Goal: Task Accomplishment & Management: Manage account settings

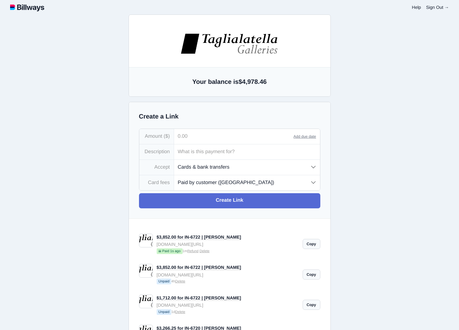
select select "customer"
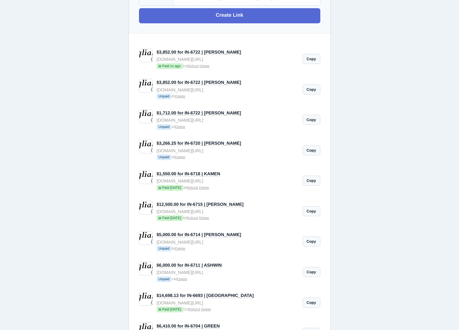
scroll to position [188, 0]
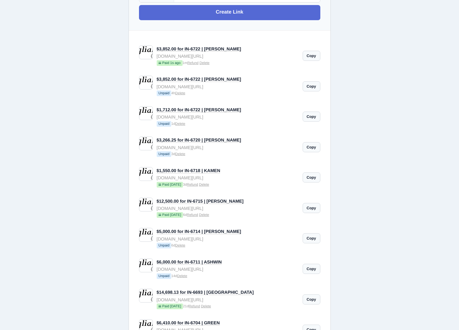
click at [193, 233] on link "$5,000.00 for IN-6714 | TURNER" at bounding box center [199, 231] width 85 height 5
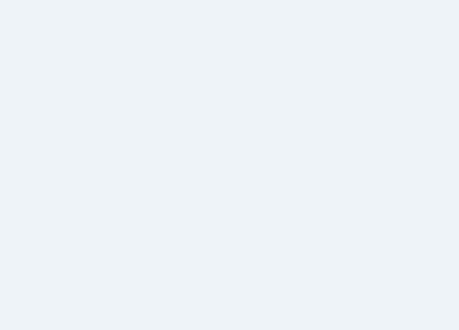
select select "customer"
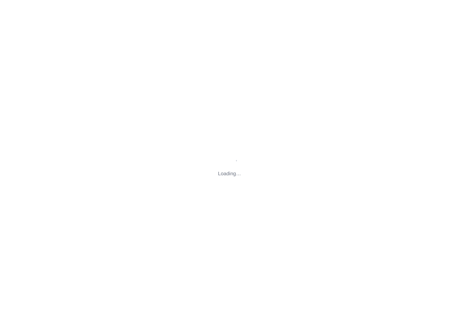
type input "[EMAIL_ADDRESS][DOMAIN_NAME]"
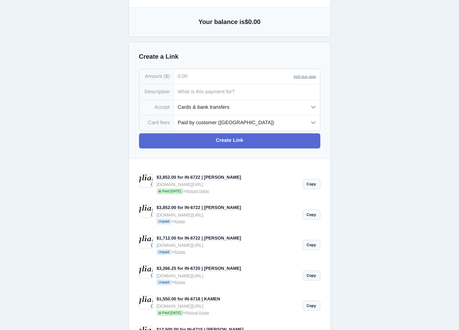
scroll to position [97, 0]
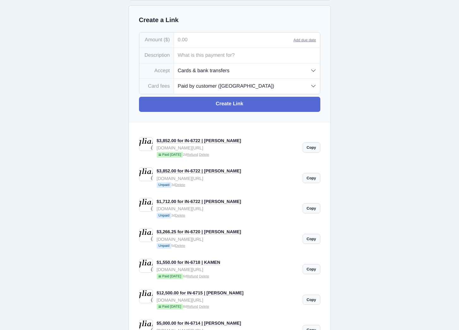
click at [181, 187] on link "Delete" at bounding box center [180, 185] width 10 height 4
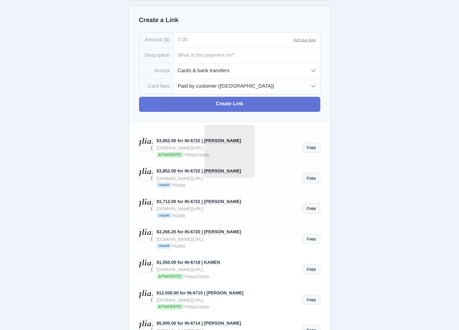
type input "christiona+tagnyllc@djtfa.com"
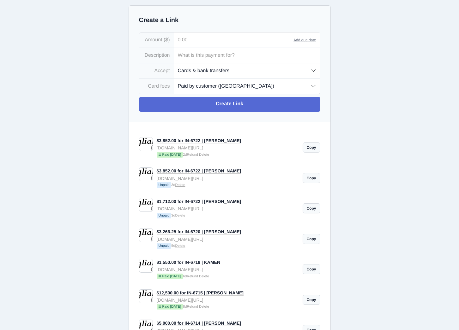
type input "li@inkentertainment.com"
click at [182, 187] on link "Delete" at bounding box center [180, 185] width 10 height 4
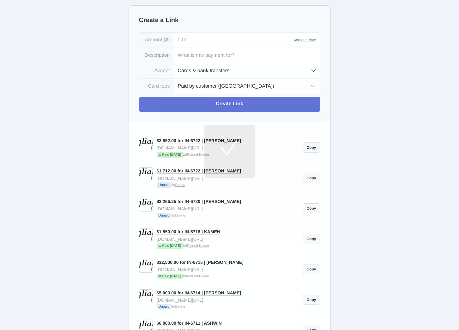
type input "christiona+tagnyllc@djtfa.com"
type input "li@inkentertainment.com"
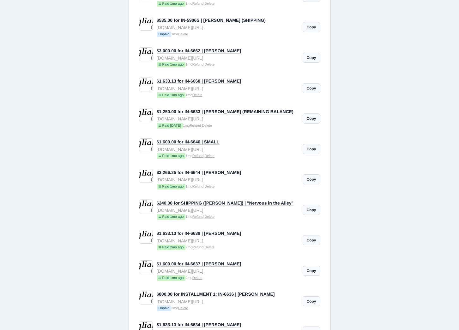
scroll to position [553, 0]
